Goal: Transaction & Acquisition: Book appointment/travel/reservation

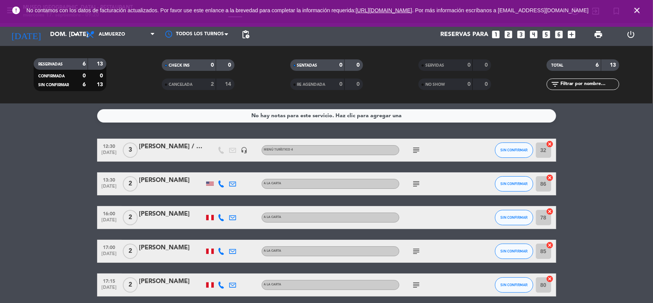
click at [632, 11] on icon "close" at bounding box center [636, 10] width 9 height 9
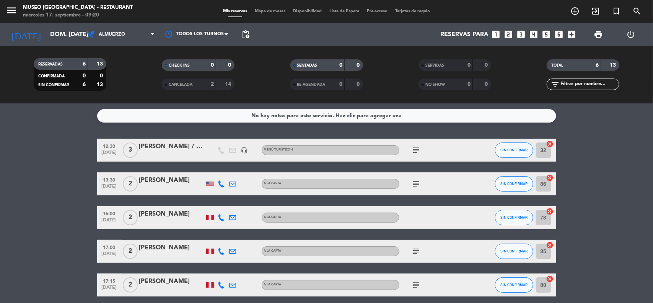
click at [628, 164] on bookings-row "12:30 [DATE] 3 [PERSON_NAME] / B Side headset_mic Menú turístico 4 subject SIN …" at bounding box center [326, 233] width 653 height 191
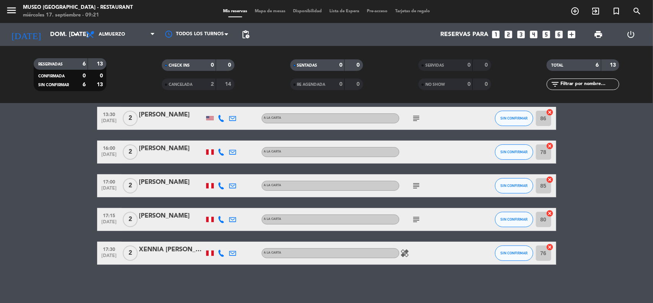
click at [534, 34] on icon "looks_4" at bounding box center [534, 34] width 10 height 10
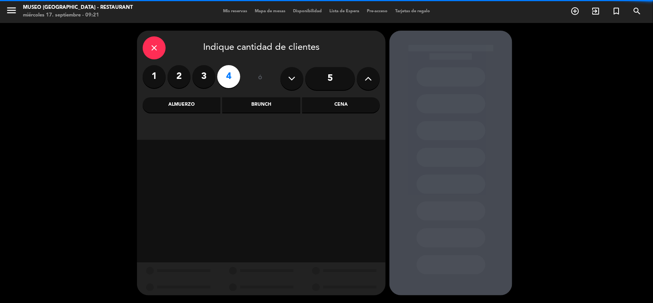
click at [188, 105] on div "Almuerzo" at bounding box center [182, 104] width 78 height 15
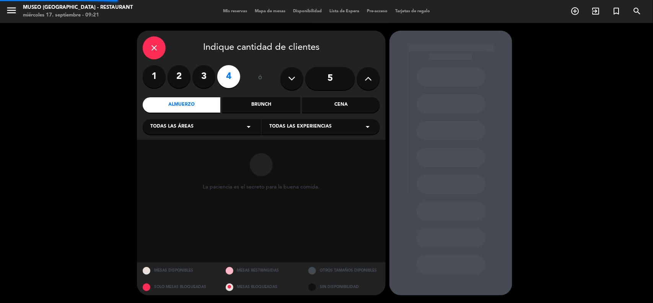
click at [186, 125] on span "Todas las áreas" at bounding box center [171, 127] width 43 height 8
click at [169, 155] on div "Jardines1" at bounding box center [201, 157] width 103 height 8
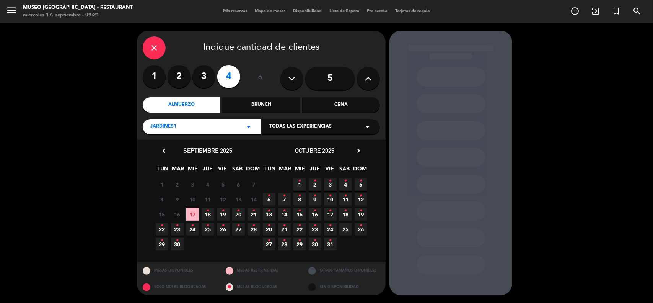
click at [194, 214] on span "17" at bounding box center [192, 214] width 13 height 13
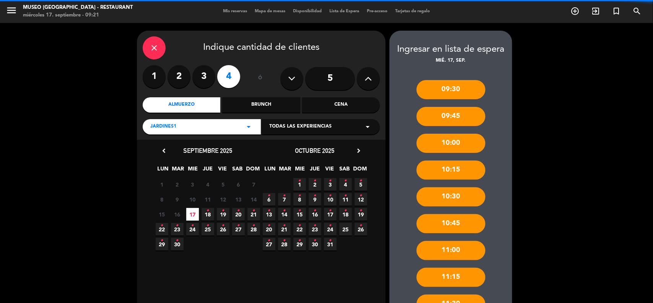
click at [214, 125] on div "Jardines1 arrow_drop_down" at bounding box center [202, 126] width 118 height 15
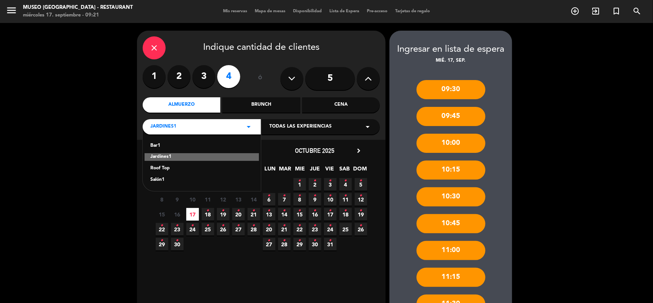
click at [157, 180] on div "Salón1" at bounding box center [201, 180] width 103 height 8
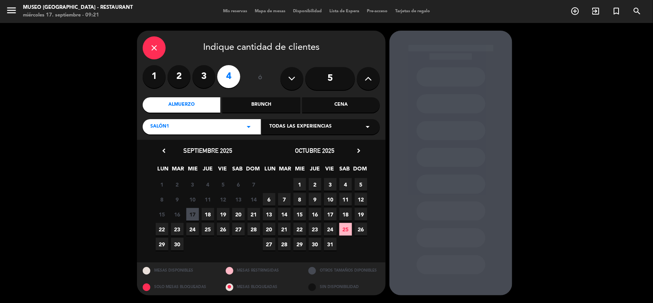
click at [190, 215] on span "17" at bounding box center [192, 214] width 13 height 13
click at [225, 127] on div "Salón1 arrow_drop_down" at bounding box center [202, 126] width 118 height 15
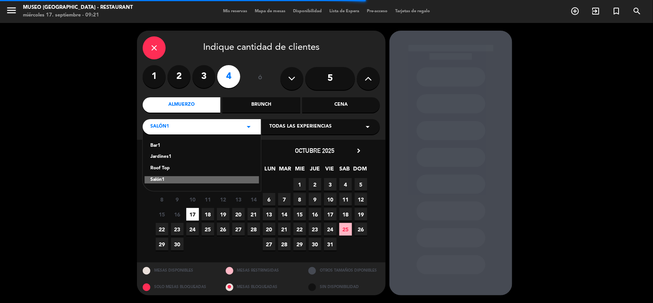
click at [167, 167] on div "Roof Top" at bounding box center [201, 168] width 103 height 8
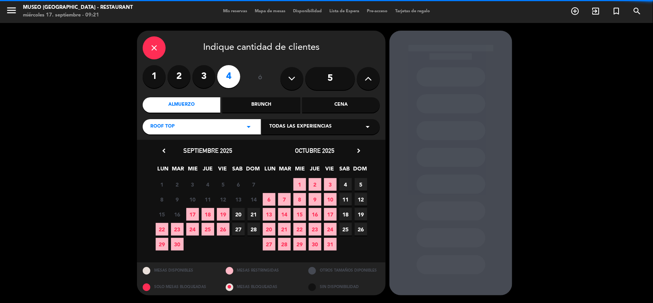
click at [194, 213] on span "17" at bounding box center [192, 214] width 13 height 13
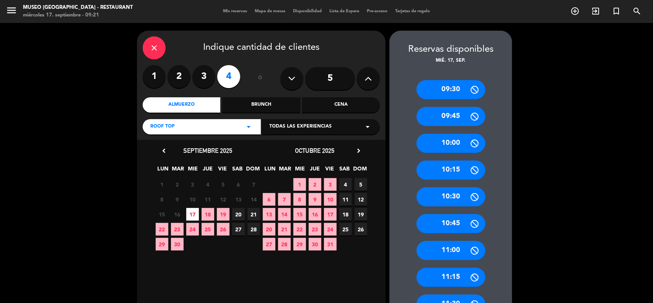
click at [155, 47] on icon "close" at bounding box center [154, 47] width 9 height 9
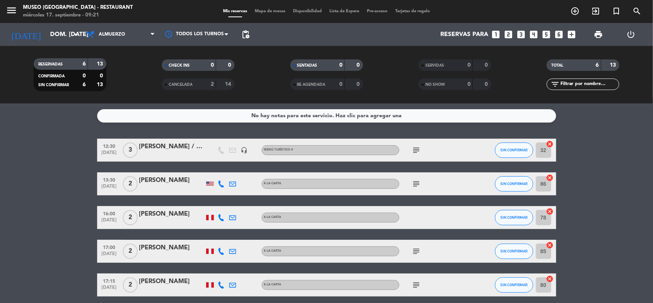
click at [260, 11] on span "Mapa de mesas" at bounding box center [270, 11] width 38 height 4
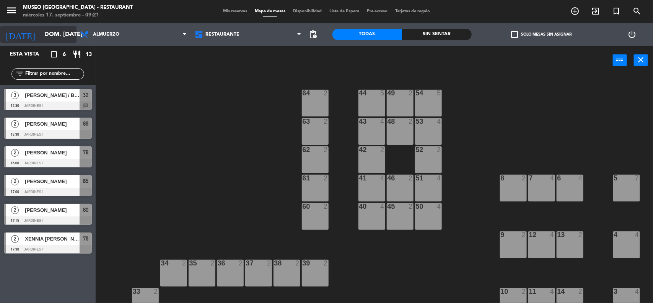
click at [43, 26] on div "[DATE] dom. [DATE] arrow_drop_down" at bounding box center [38, 34] width 76 height 17
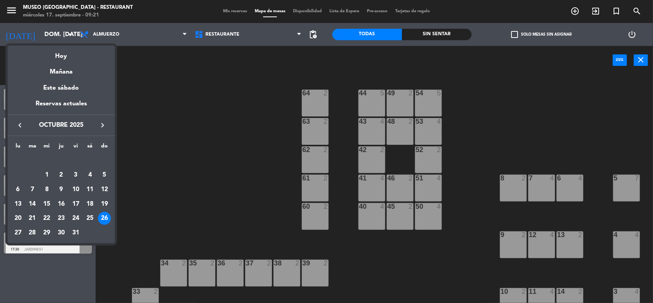
click at [19, 120] on icon "keyboard_arrow_left" at bounding box center [19, 124] width 9 height 9
click at [45, 204] on div "17" at bounding box center [46, 203] width 13 height 13
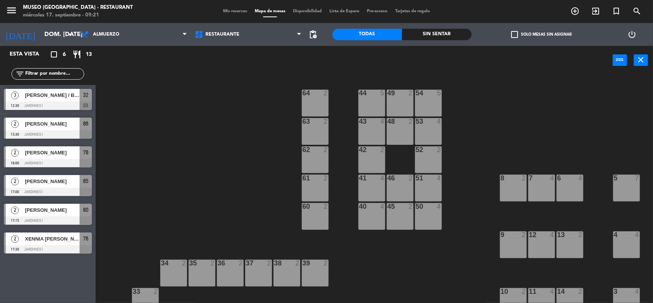
type input "mié. [DATE]"
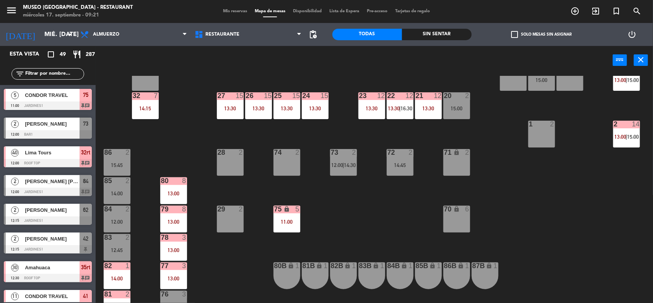
scroll to position [239, 0]
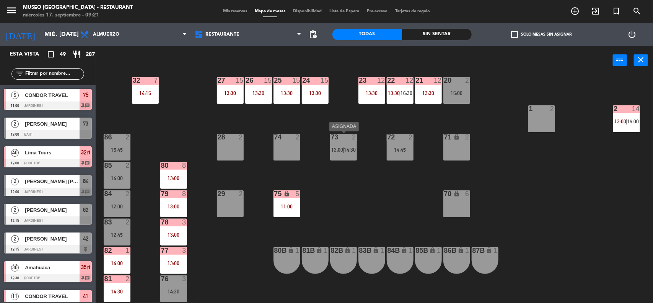
click at [344, 152] on div "73 2 12:00 | 14:30" at bounding box center [343, 146] width 27 height 27
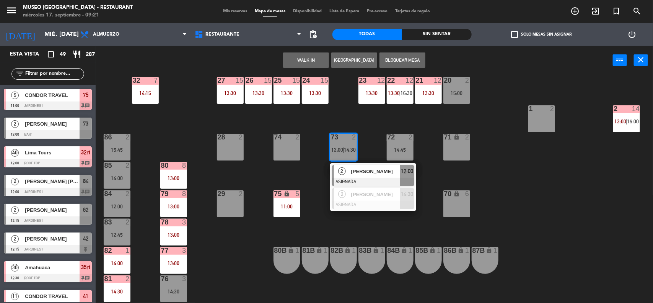
click at [433, 179] on div "44 5 13:00 | 16:00 49 2 54 5 13:30 64 2 12:45 48 8 12:30 | 14:30 53 8 12:30 | 1…" at bounding box center [377, 190] width 551 height 228
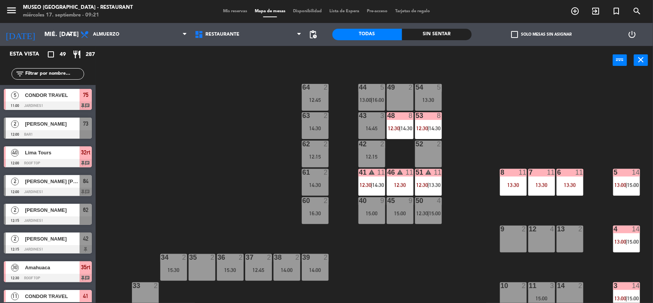
scroll to position [0, 0]
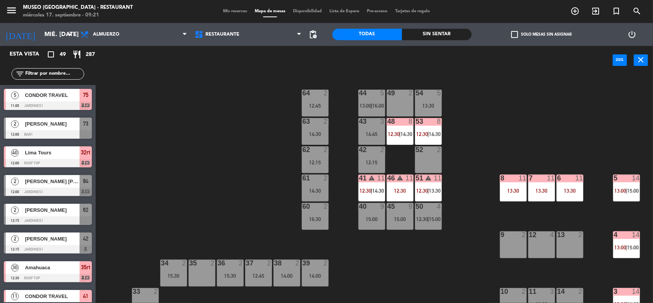
click at [397, 185] on div "46 warning 11 12:30" at bounding box center [400, 187] width 27 height 27
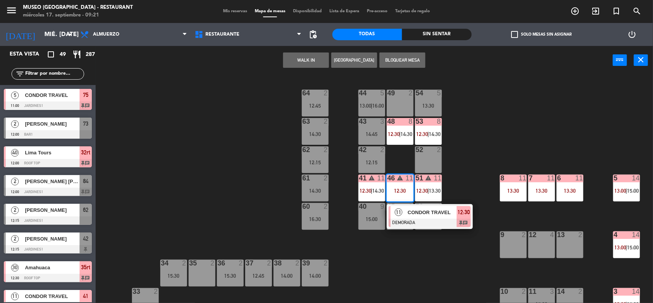
click at [420, 217] on div "CONDOR TRAVEL" at bounding box center [432, 212] width 50 height 13
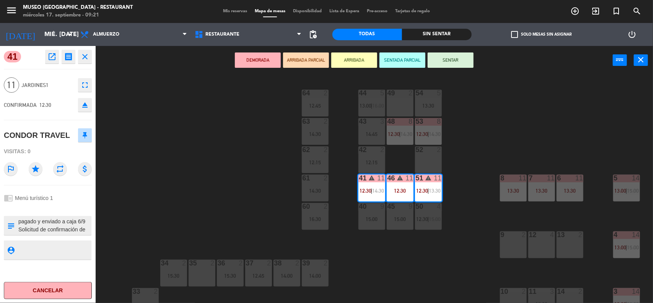
click at [460, 229] on div "44 5 13:00 | 16:00 49 2 54 5 13:30 64 2 12:45 48 8 12:30 | 14:30 53 8 12:30 | 1…" at bounding box center [377, 190] width 551 height 228
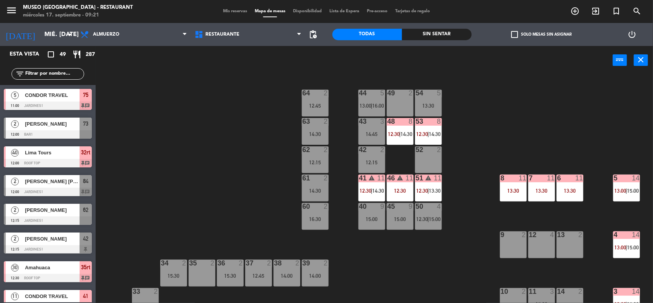
scroll to position [1, 0]
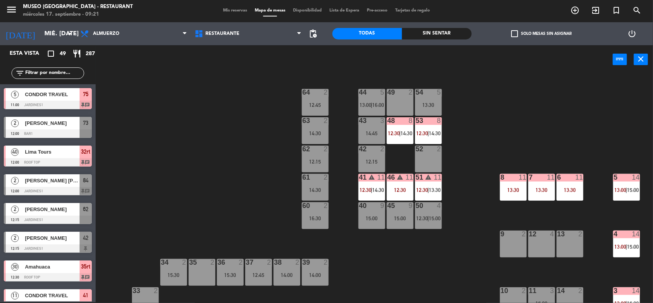
click at [419, 185] on div "51 warning 11 12:30 | 13:30" at bounding box center [428, 187] width 27 height 27
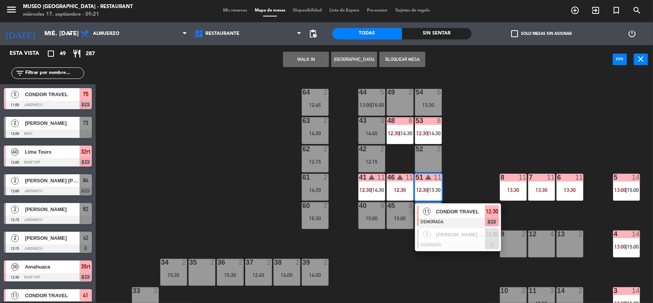
click at [470, 179] on div "44 5 13:00 | 16:00 49 2 54 5 13:30 64 2 12:45 48 8 12:30 | 14:30 53 8 12:30 | 1…" at bounding box center [377, 189] width 551 height 228
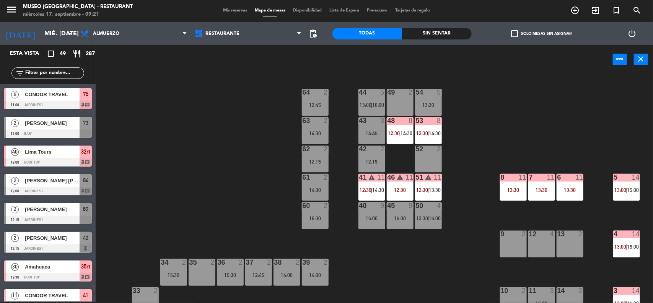
click at [512, 187] on div "13:30" at bounding box center [513, 189] width 27 height 5
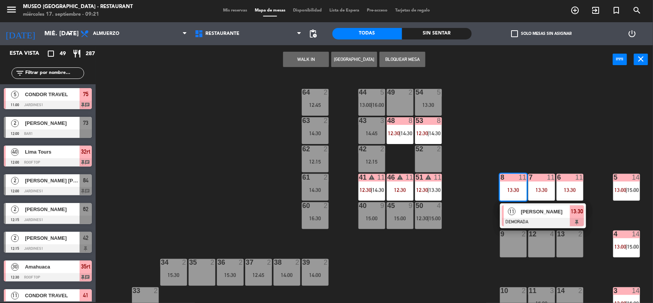
click at [521, 215] on div "11 [PERSON_NAME] DEMORADA 13:30" at bounding box center [543, 215] width 98 height 25
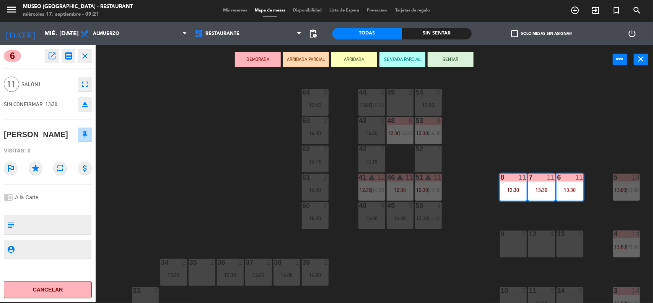
click at [481, 222] on div "44 5 13:00 | 16:00 49 2 54 5 13:30 64 2 12:45 48 8 12:30 | 14:30 53 8 12:30 | 1…" at bounding box center [377, 189] width 551 height 228
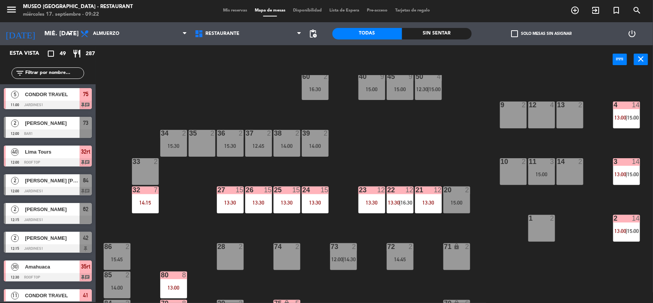
scroll to position [143, 0]
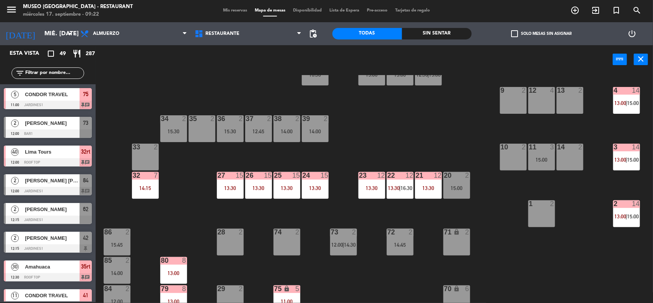
click at [620, 218] on span "13:00" at bounding box center [621, 216] width 12 height 6
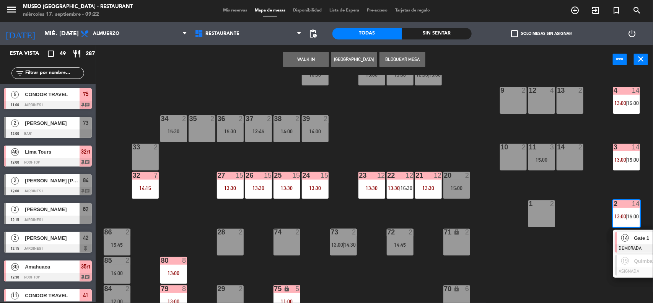
click at [628, 238] on div "14" at bounding box center [625, 237] width 16 height 13
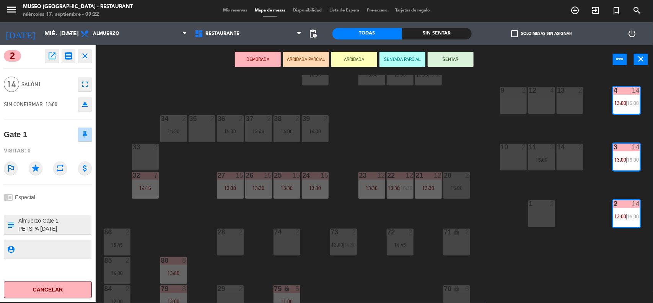
click at [582, 246] on div "44 5 13:00 | 16:00 49 2 54 5 13:30 64 2 12:45 48 8 12:30 | 14:30 53 8 12:30 | 1…" at bounding box center [377, 189] width 551 height 228
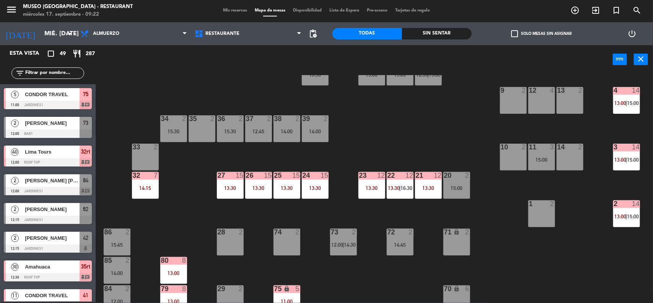
click at [622, 218] on span "13:00" at bounding box center [621, 216] width 12 height 6
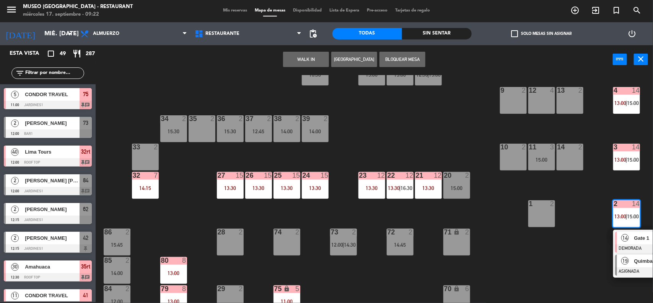
click at [628, 264] on div "19" at bounding box center [625, 260] width 16 height 13
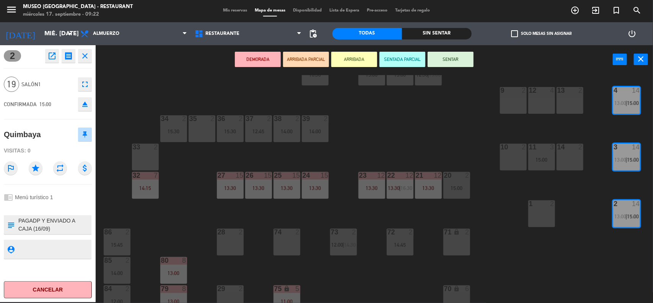
click at [590, 259] on div "44 5 13:00 | 16:00 49 2 54 5 13:30 64 2 12:45 48 8 12:30 | 14:30 53 8 12:30 | 1…" at bounding box center [377, 189] width 551 height 228
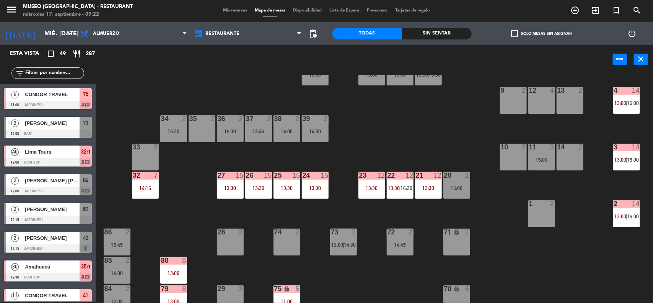
scroll to position [294, 0]
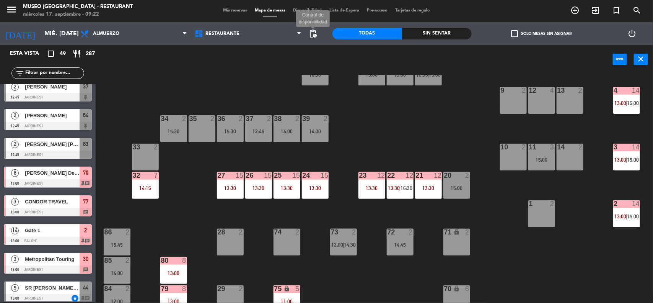
click at [313, 33] on span "pending_actions" at bounding box center [313, 33] width 9 height 9
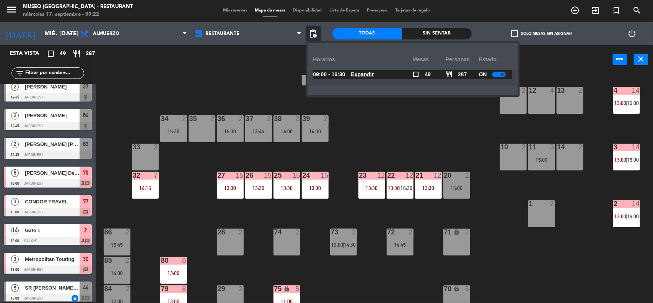
click at [372, 76] on u "Expandir" at bounding box center [362, 74] width 23 height 6
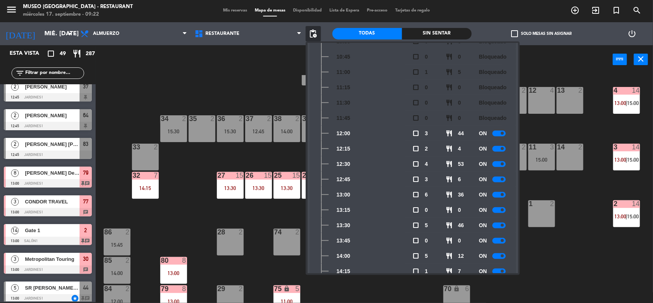
scroll to position [191, 0]
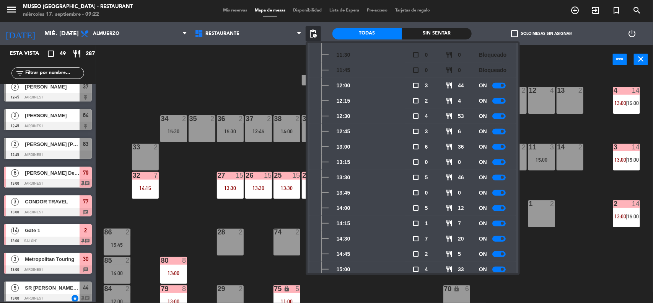
click at [555, 253] on div "44 5 13:00 | 16:00 49 2 54 5 13:30 64 2 12:45 48 8 12:30 | 14:30 53 8 12:30 | 1…" at bounding box center [377, 189] width 551 height 228
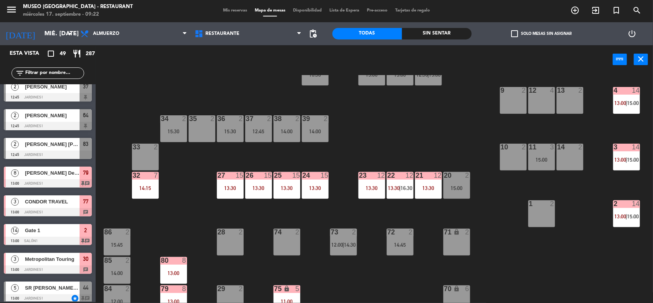
click at [540, 96] on div "12 4" at bounding box center [541, 100] width 27 height 27
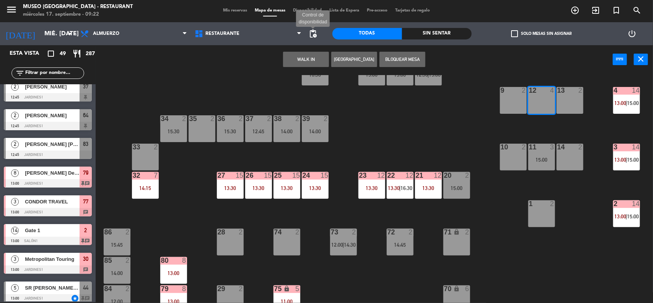
click at [314, 35] on span "pending_actions" at bounding box center [313, 33] width 9 height 9
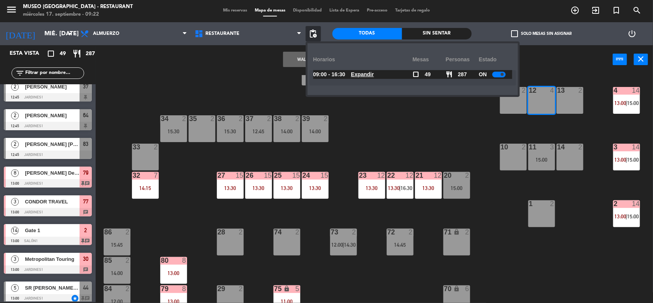
click at [370, 75] on u "Expandir" at bounding box center [362, 74] width 23 height 6
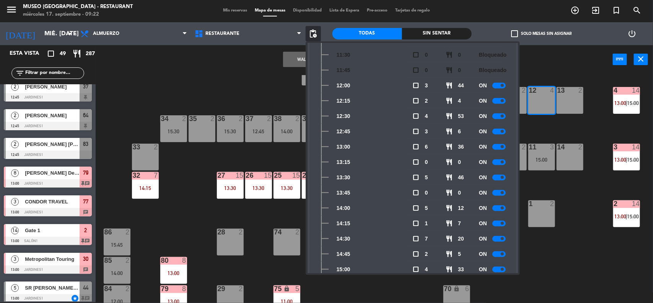
click at [551, 255] on div "44 5 13:00 | 16:00 49 2 54 5 13:30 64 2 12:45 48 8 12:30 | 14:30 53 8 12:30 | 1…" at bounding box center [377, 189] width 551 height 228
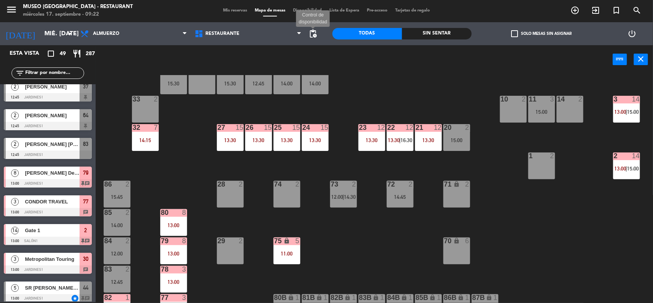
click at [316, 34] on span "pending_actions" at bounding box center [313, 33] width 9 height 9
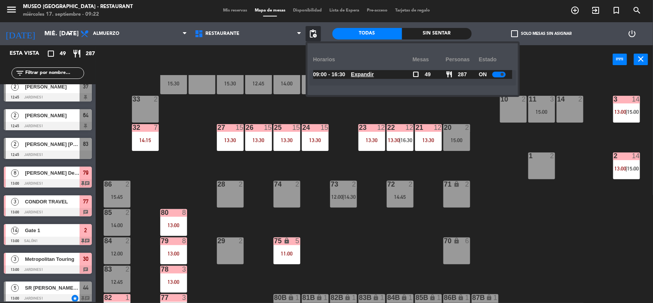
click at [364, 78] on span "Expandir" at bounding box center [362, 74] width 23 height 9
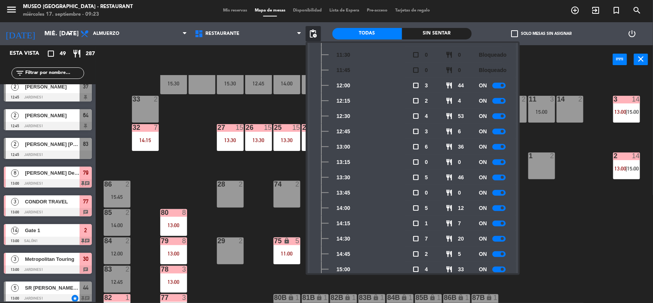
scroll to position [239, 0]
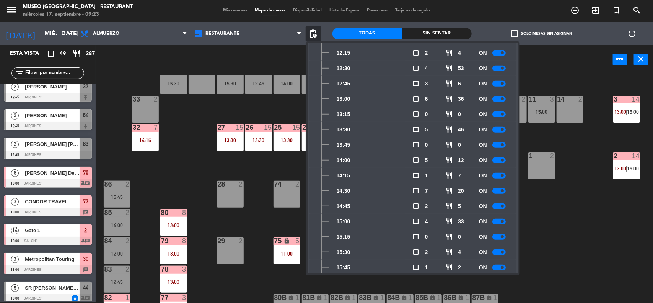
click at [566, 219] on div "44 5 13:00 | 16:00 49 2 54 5 13:30 64 2 12:45 48 8 12:30 | 14:30 53 8 12:30 | 1…" at bounding box center [377, 189] width 551 height 228
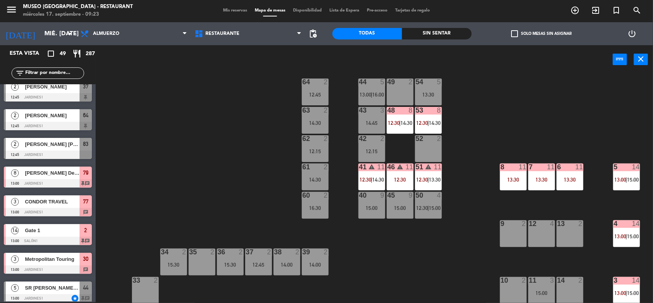
scroll to position [0, 0]
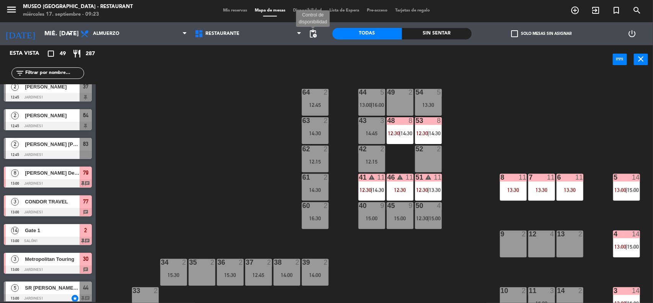
click at [312, 33] on span "pending_actions" at bounding box center [313, 33] width 9 height 9
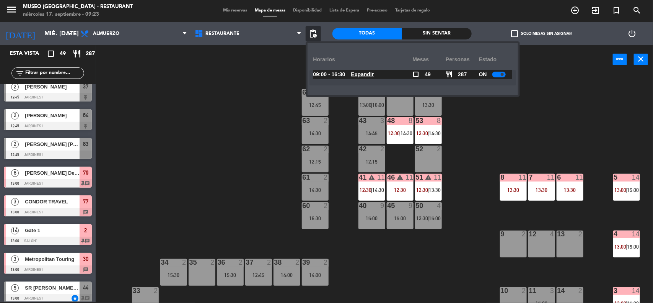
click at [366, 73] on u "Expandir" at bounding box center [362, 74] width 23 height 6
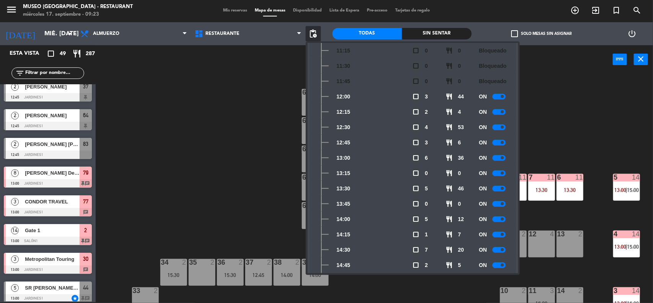
scroll to position [239, 0]
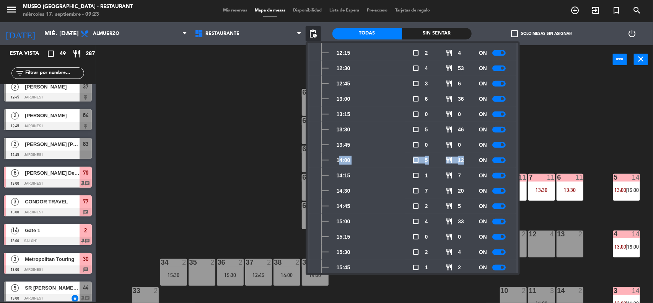
drag, startPoint x: 473, startPoint y: 158, endPoint x: 333, endPoint y: 159, distance: 140.0
click at [333, 159] on div "14:00 check_box_outline_blank 5 restaurant 12 ON" at bounding box center [412, 159] width 207 height 15
click at [576, 115] on div "44 5 13:00 | 16:00 49 2 54 5 13:30 64 2 12:45 48 8 12:30 | 14:30 53 8 12:30 | 1…" at bounding box center [377, 189] width 551 height 228
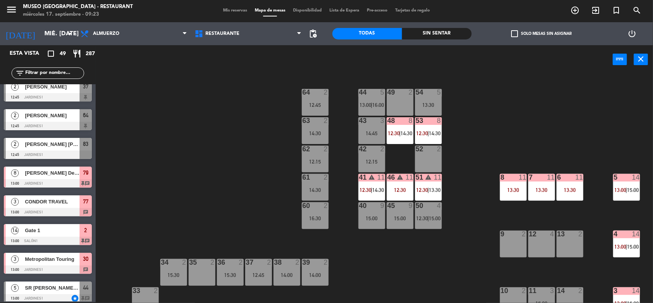
click at [539, 246] on div "12 4" at bounding box center [541, 243] width 27 height 27
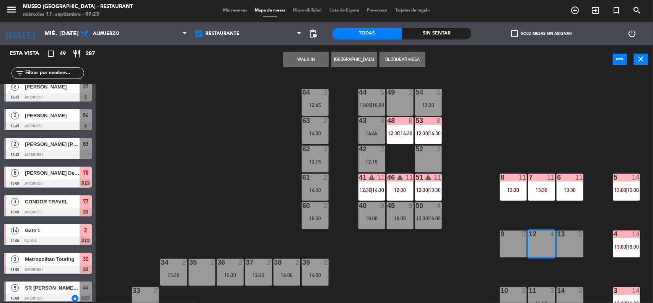
click at [343, 60] on button "[GEOGRAPHIC_DATA]" at bounding box center [354, 59] width 46 height 15
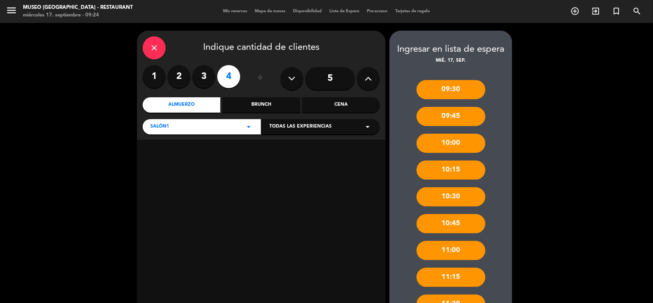
click at [155, 45] on icon "close" at bounding box center [154, 47] width 9 height 9
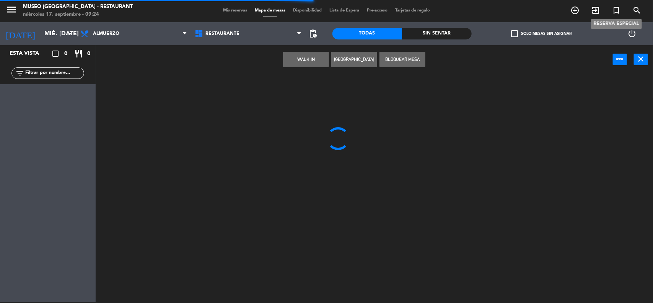
click at [619, 12] on icon "turned_in_not" at bounding box center [616, 10] width 9 height 9
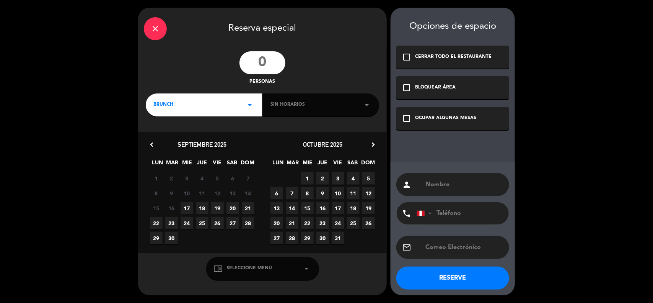
click at [269, 64] on input "number" at bounding box center [262, 62] width 46 height 23
type input "4"
click at [190, 106] on div "BRUNCH arrow_drop_down" at bounding box center [204, 104] width 116 height 23
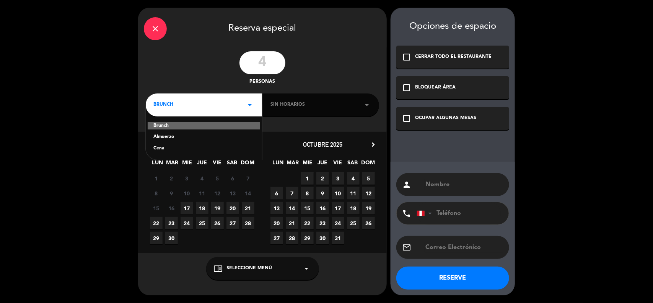
click at [169, 140] on div "Almuerzo" at bounding box center [203, 137] width 101 height 8
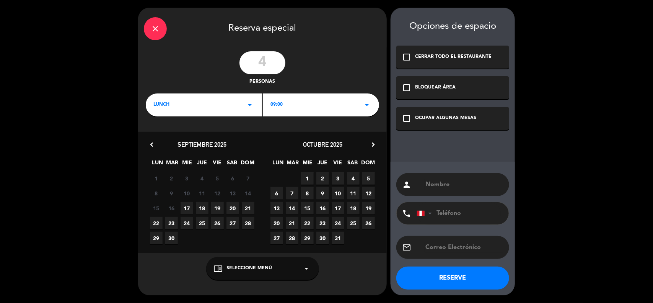
click at [188, 208] on span "17" at bounding box center [187, 208] width 13 height 13
click at [241, 270] on span "Seleccione Menú" at bounding box center [250, 268] width 46 height 8
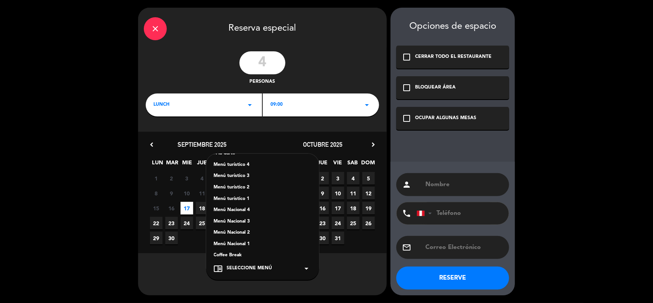
scroll to position [96, 0]
click at [240, 175] on div "Menú turístico 3" at bounding box center [263, 175] width 98 height 8
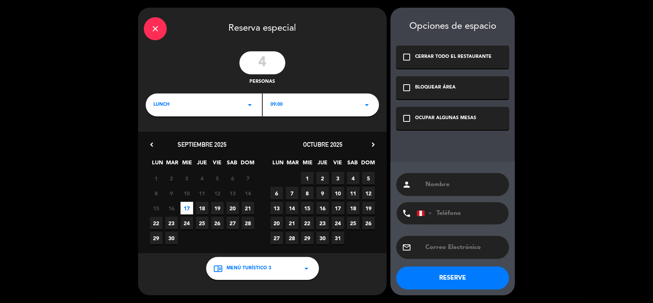
click at [310, 104] on div "09:00 arrow_drop_down" at bounding box center [321, 104] width 116 height 23
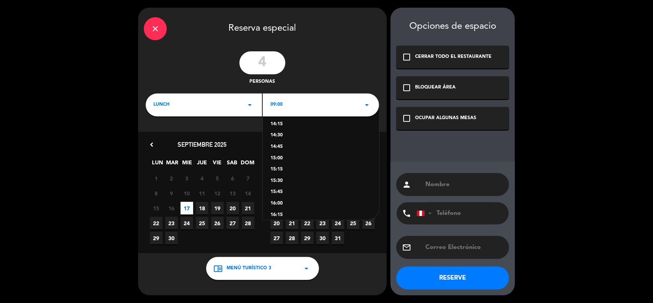
scroll to position [191, 0]
click at [281, 161] on div "14:00" at bounding box center [320, 161] width 101 height 8
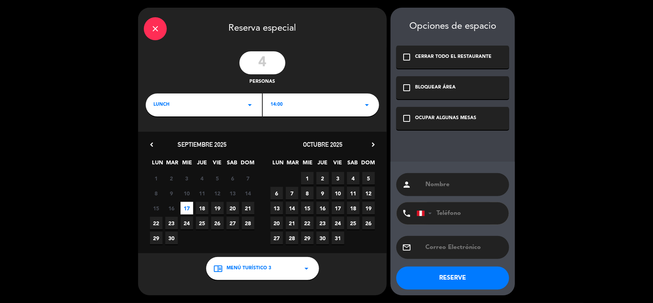
click at [406, 120] on icon "check_box_outline_blank" at bounding box center [406, 118] width 9 height 9
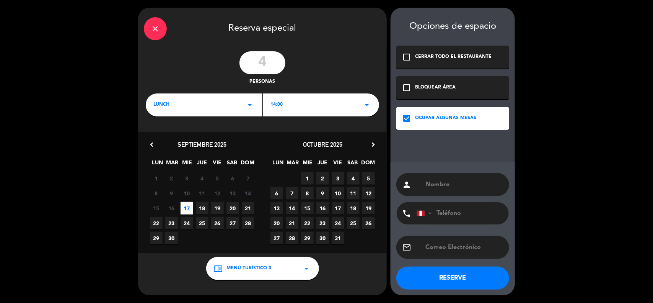
click at [440, 189] on input "text" at bounding box center [464, 184] width 79 height 11
type input "Lima Tours"
click at [449, 276] on button "RESERVE" at bounding box center [452, 277] width 113 height 23
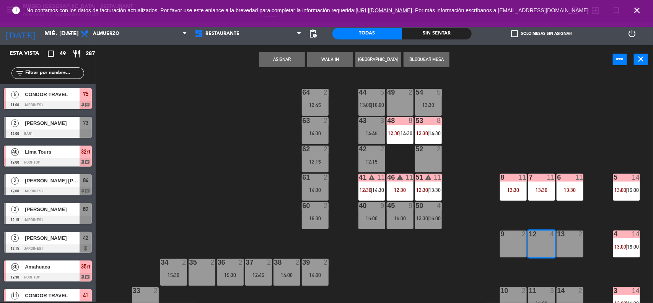
click at [637, 11] on icon "close" at bounding box center [636, 10] width 9 height 9
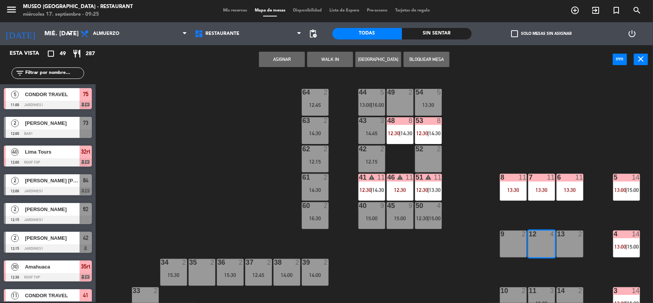
click at [53, 75] on input "text" at bounding box center [53, 73] width 59 height 8
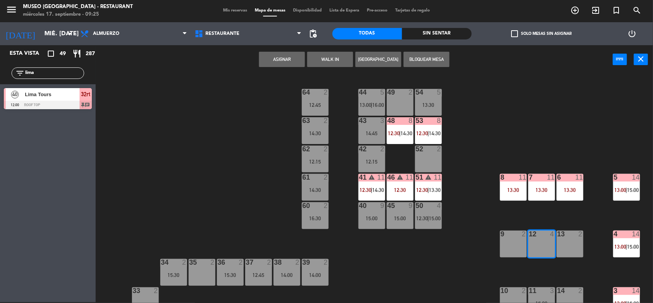
type input "lima"
click at [150, 120] on div "44 5 13:00 | 16:00 49 2 54 5 13:30 64 2 12:45 48 8 12:30 | 14:30 53 8 12:30 | 1…" at bounding box center [377, 189] width 551 height 228
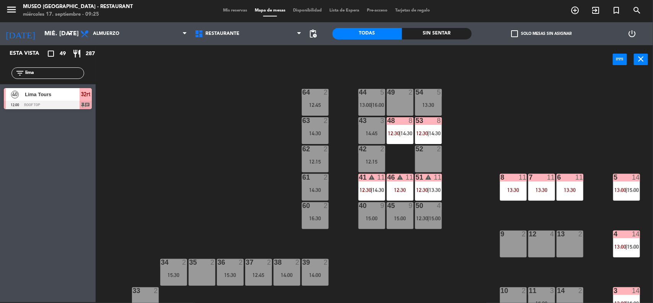
drag, startPoint x: 42, startPoint y: 76, endPoint x: 5, endPoint y: 76, distance: 37.5
click at [5, 76] on div "filter_list lima" at bounding box center [48, 73] width 96 height 22
